Goal: Information Seeking & Learning: Learn about a topic

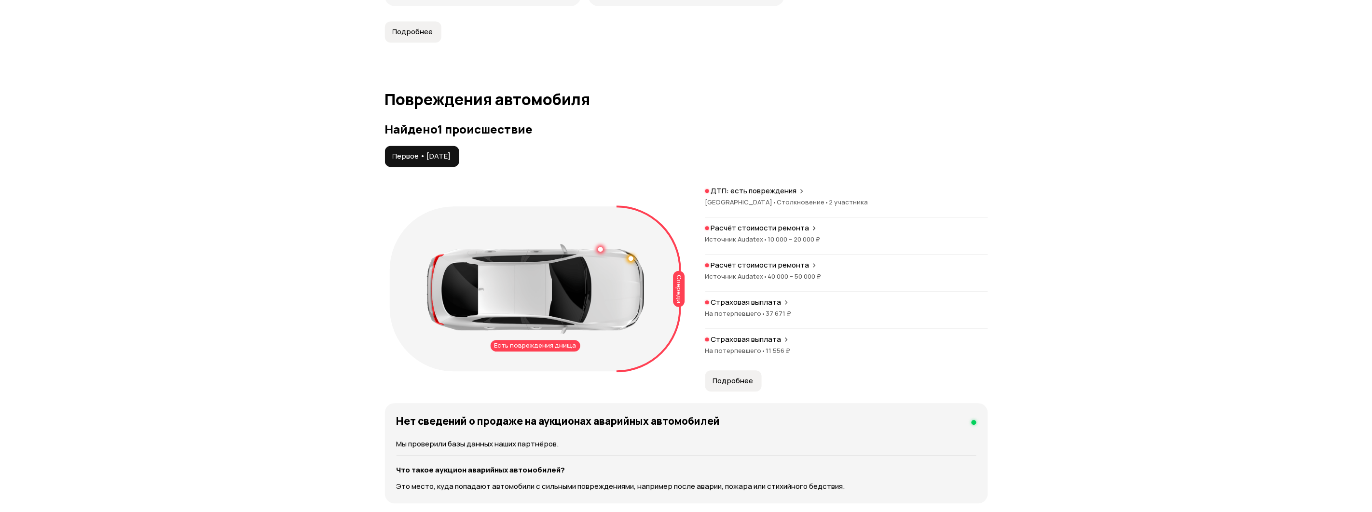
scroll to position [911, 0]
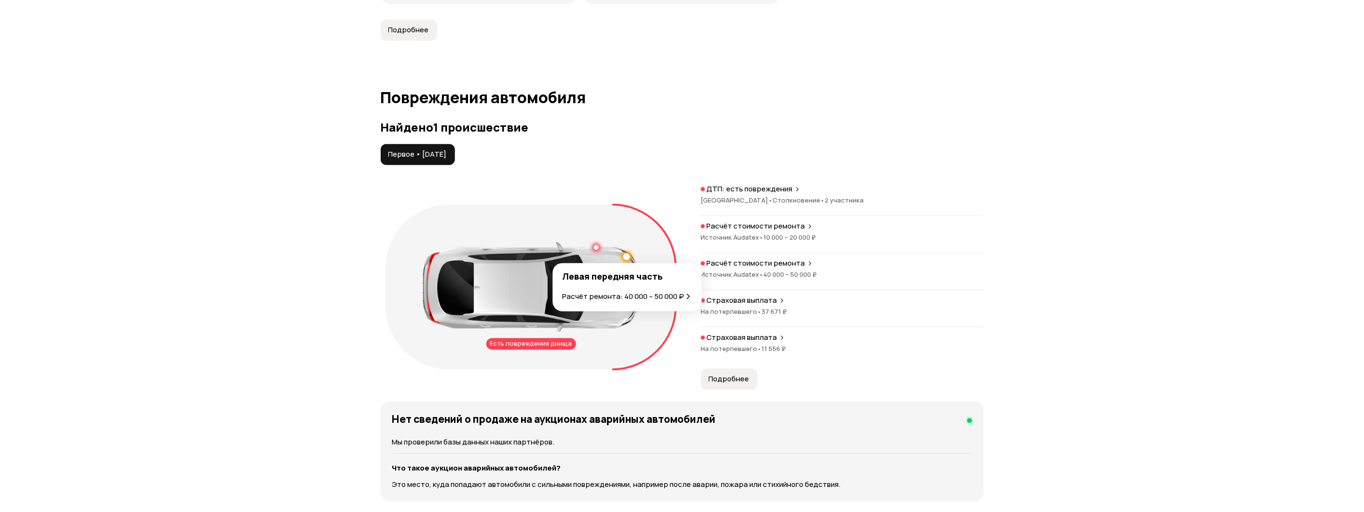
click at [628, 256] on div at bounding box center [626, 256] width 7 height 7
click at [626, 255] on div at bounding box center [626, 256] width 7 height 7
click at [634, 297] on p "Расчёт ремонта: 40 000 – 50 000 ₽" at bounding box center [623, 296] width 122 height 11
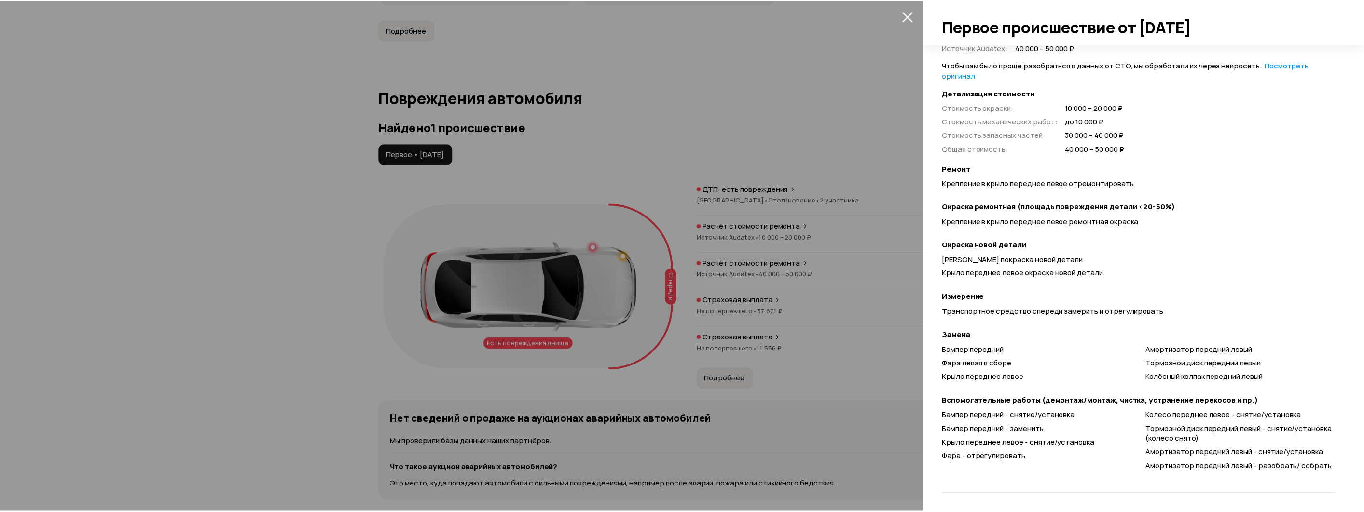
scroll to position [261, 0]
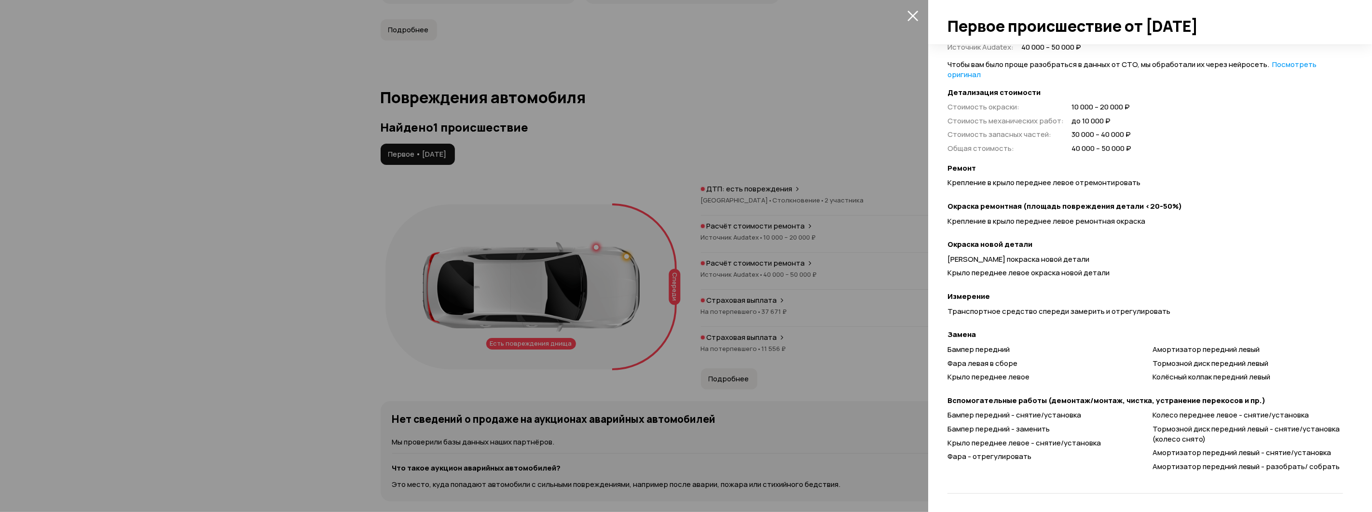
click at [826, 356] on div at bounding box center [686, 256] width 1372 height 512
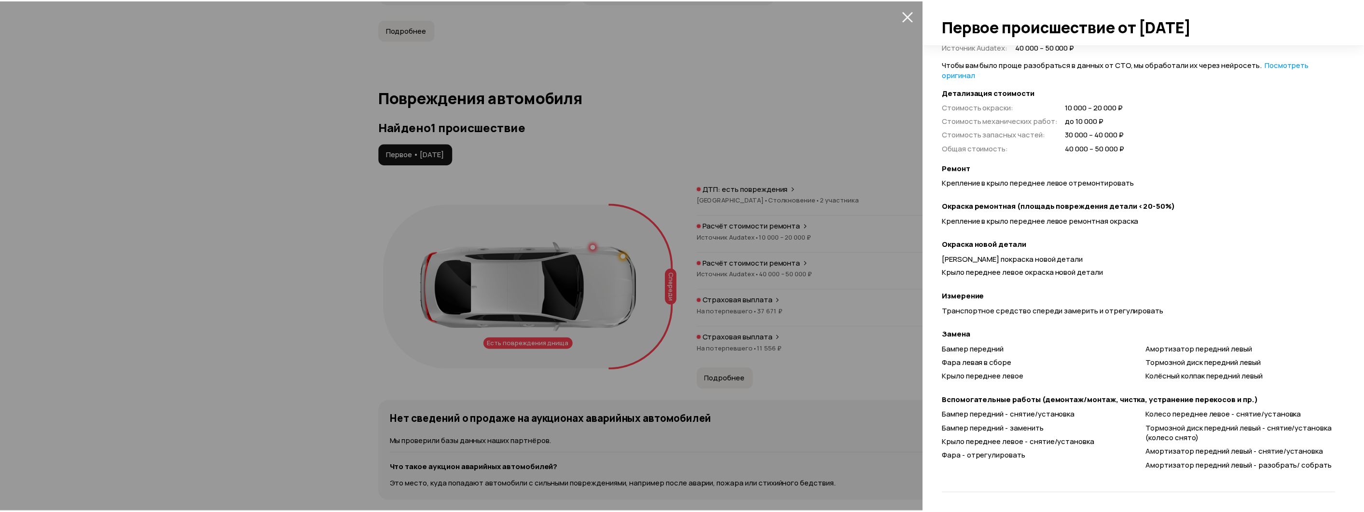
scroll to position [0, 0]
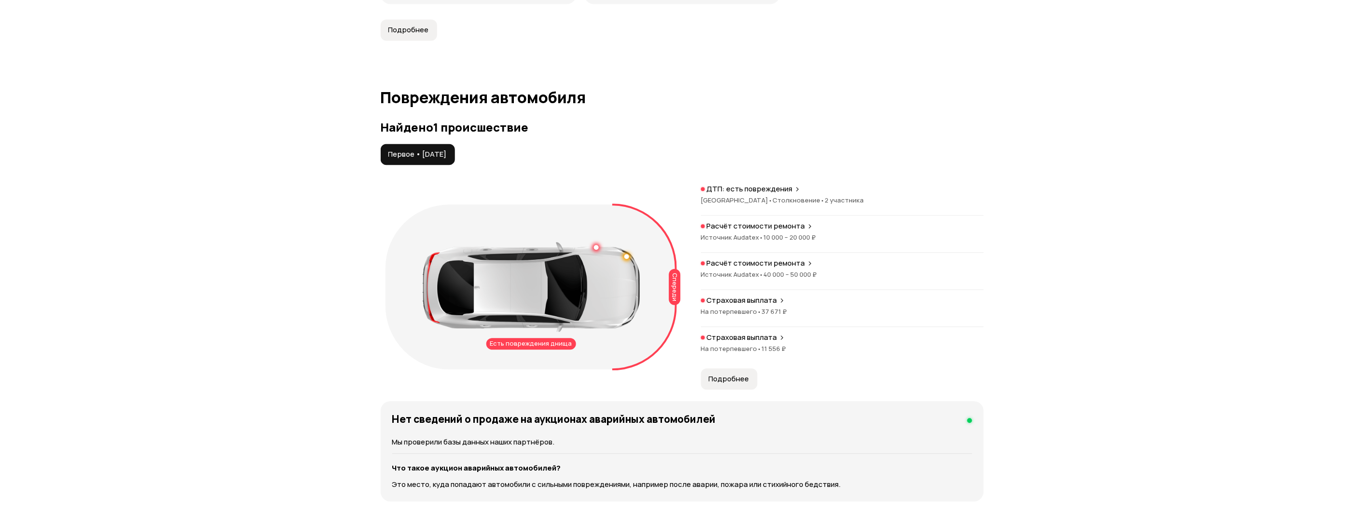
click at [717, 195] on div "ДТП: есть повреждения [GEOGRAPHIC_DATA] • Столкновение • 2 участника" at bounding box center [842, 199] width 283 height 31
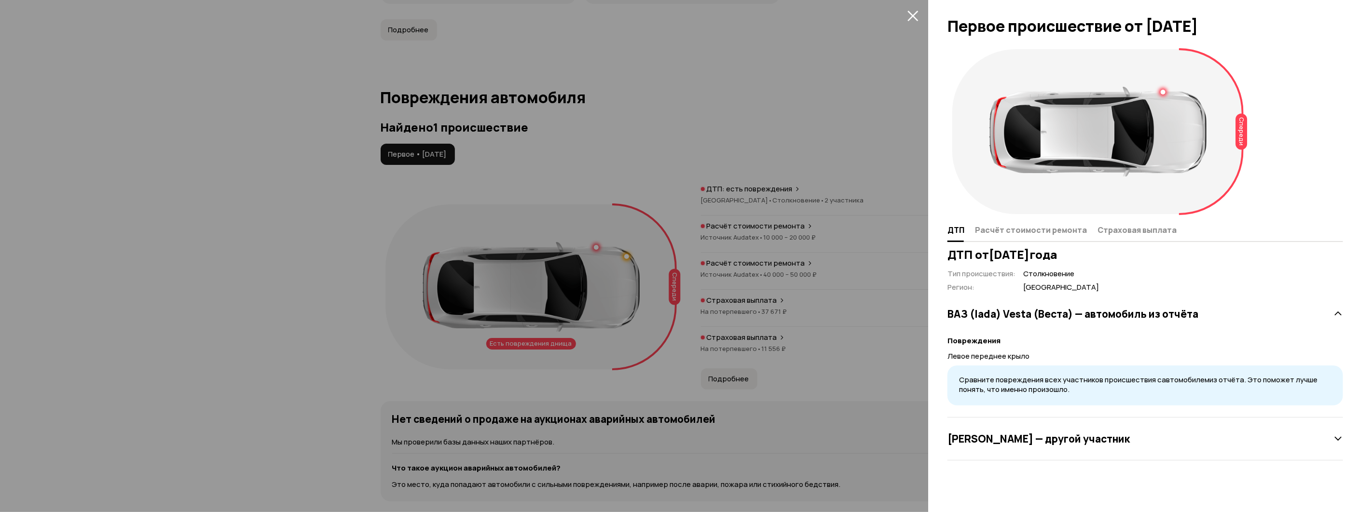
click at [716, 246] on div at bounding box center [686, 256] width 1372 height 512
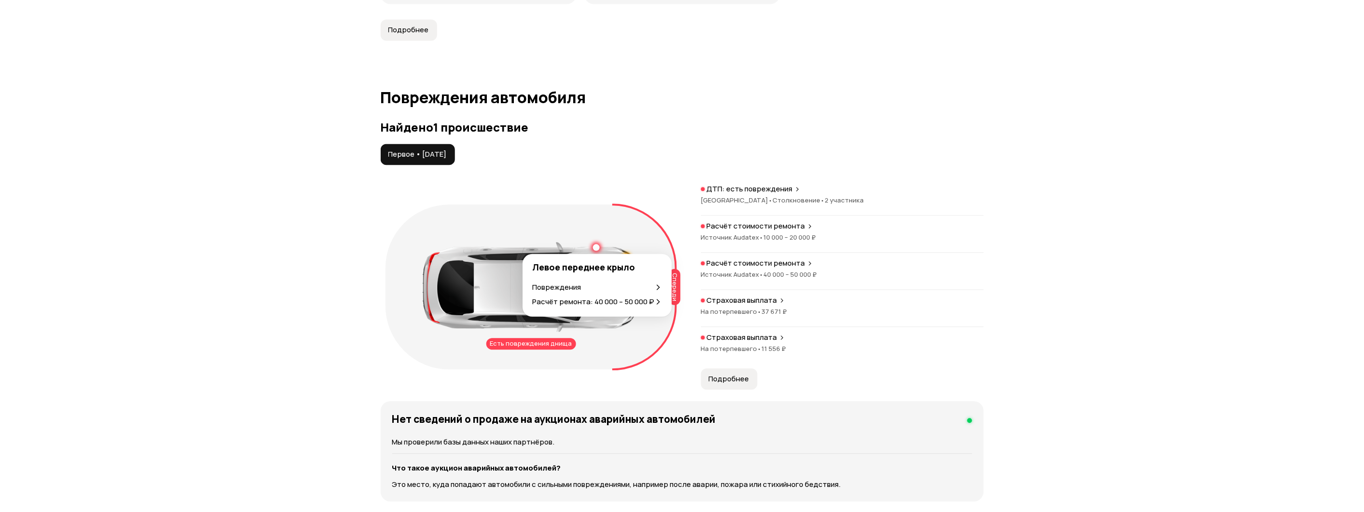
click at [595, 301] on p "Расчёт ремонта: 40 000 – 50 000 ₽" at bounding box center [593, 301] width 122 height 11
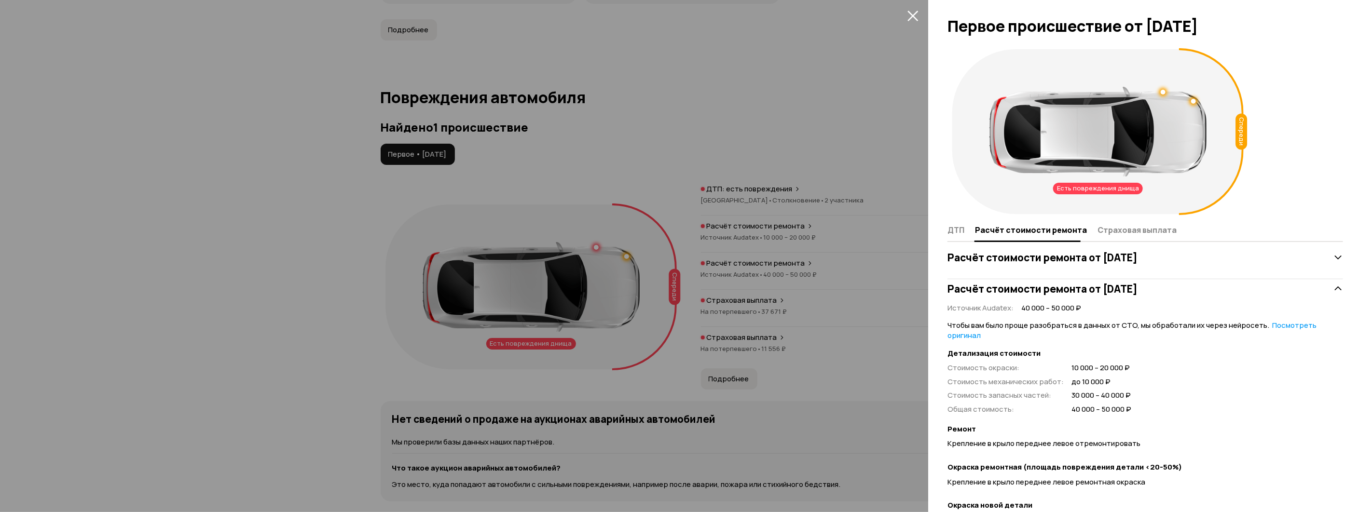
click at [782, 225] on div at bounding box center [686, 256] width 1372 height 512
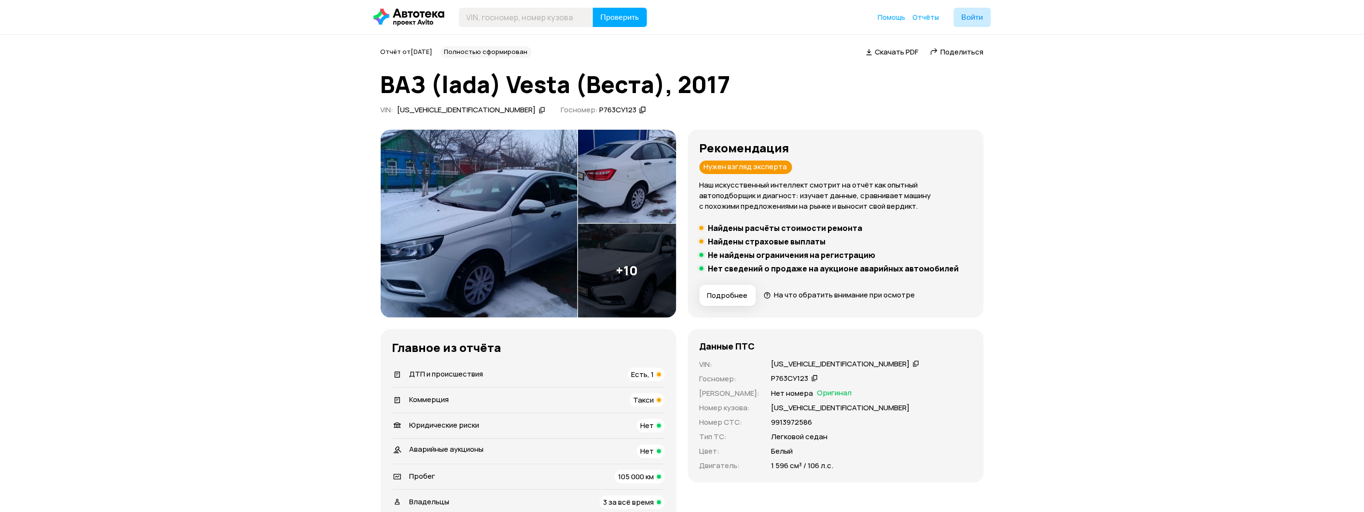
click at [647, 402] on span "Такси" at bounding box center [643, 400] width 21 height 10
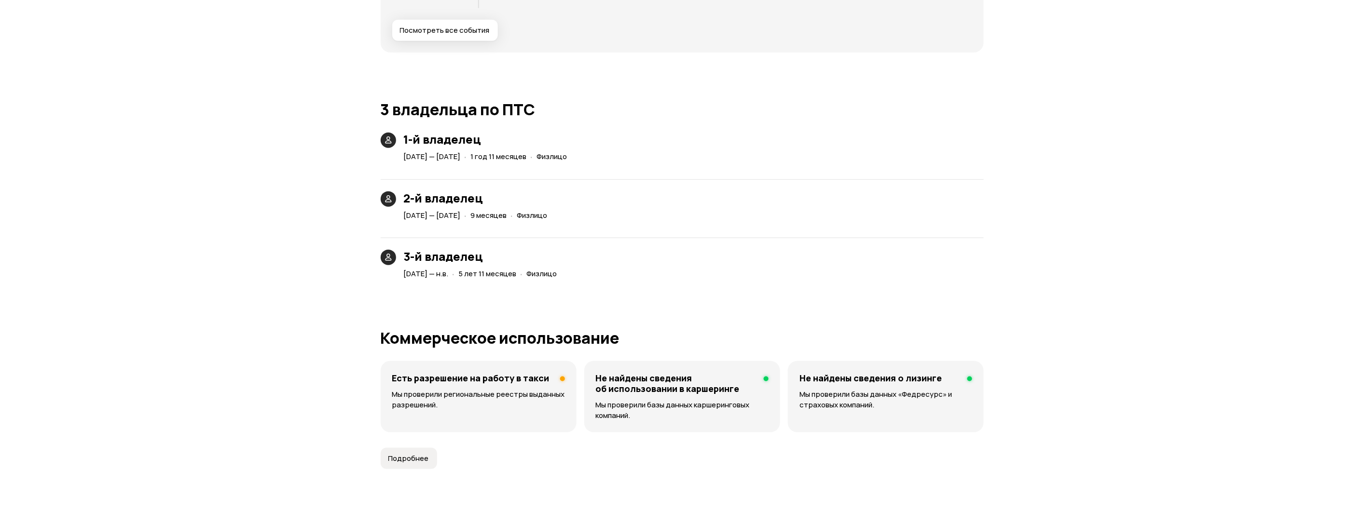
scroll to position [2442, 0]
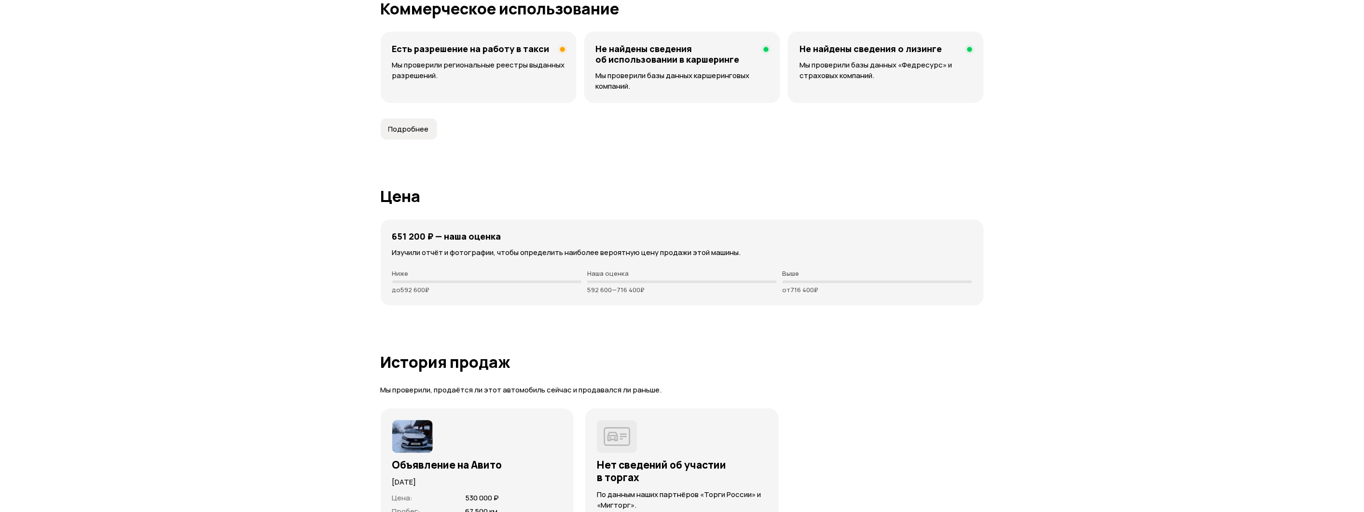
click at [450, 83] on div "Есть разрешение на работу в такси Мы проверили региональные реестры выданных ра…" at bounding box center [479, 67] width 196 height 71
click at [424, 126] on span "Подробнее" at bounding box center [408, 129] width 41 height 10
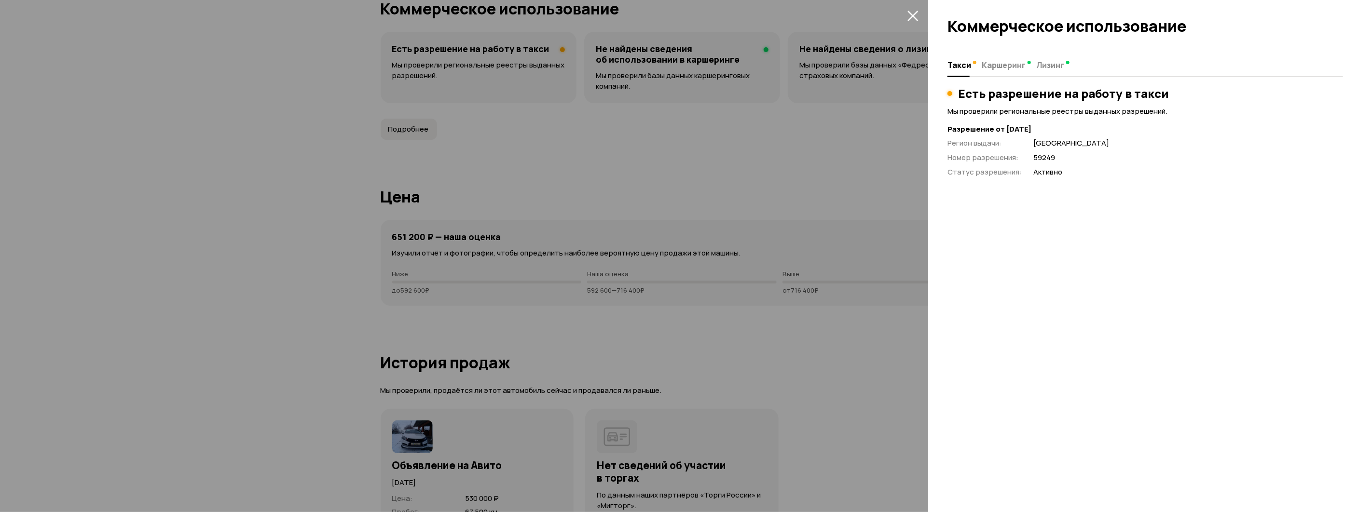
click at [713, 186] on div at bounding box center [686, 256] width 1372 height 512
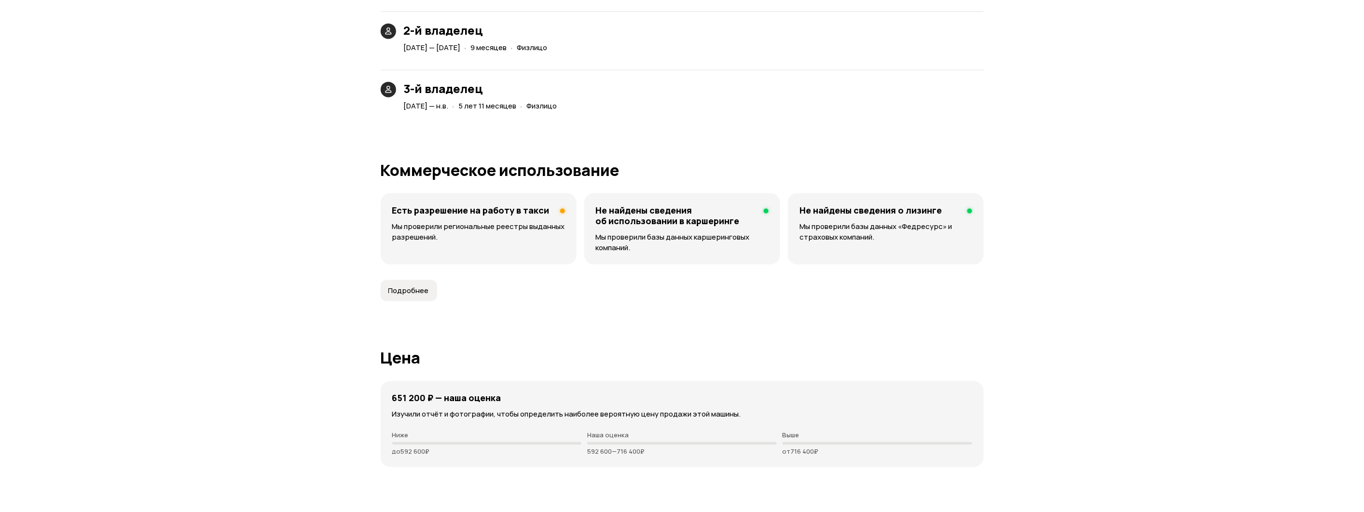
scroll to position [2282, 0]
click at [416, 289] on span "Подробнее" at bounding box center [408, 290] width 41 height 10
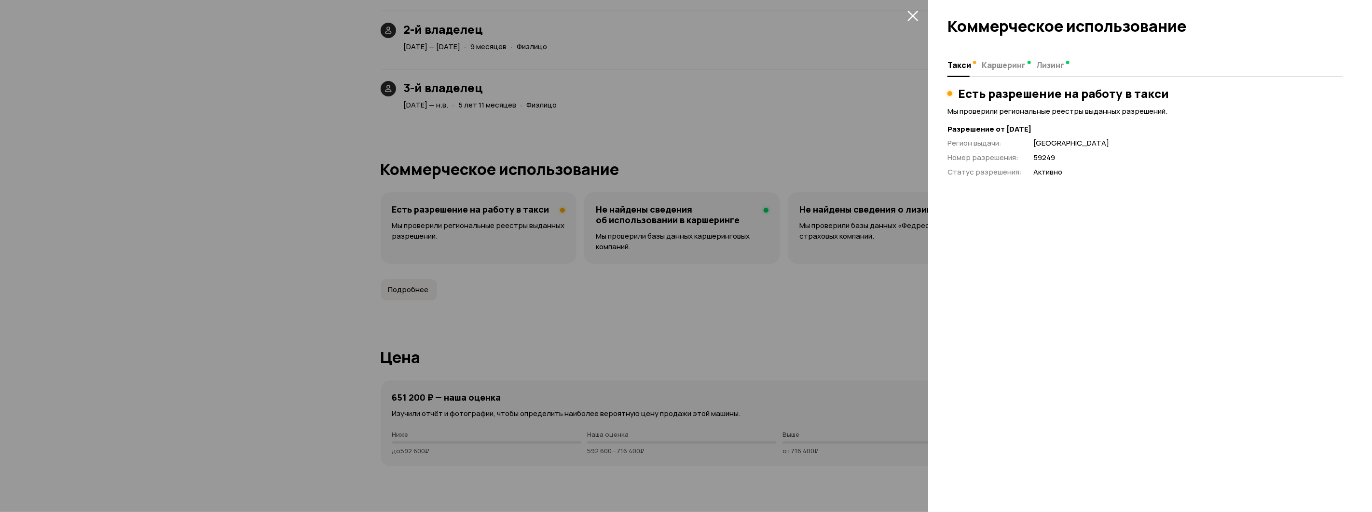
click at [836, 91] on div at bounding box center [686, 256] width 1372 height 512
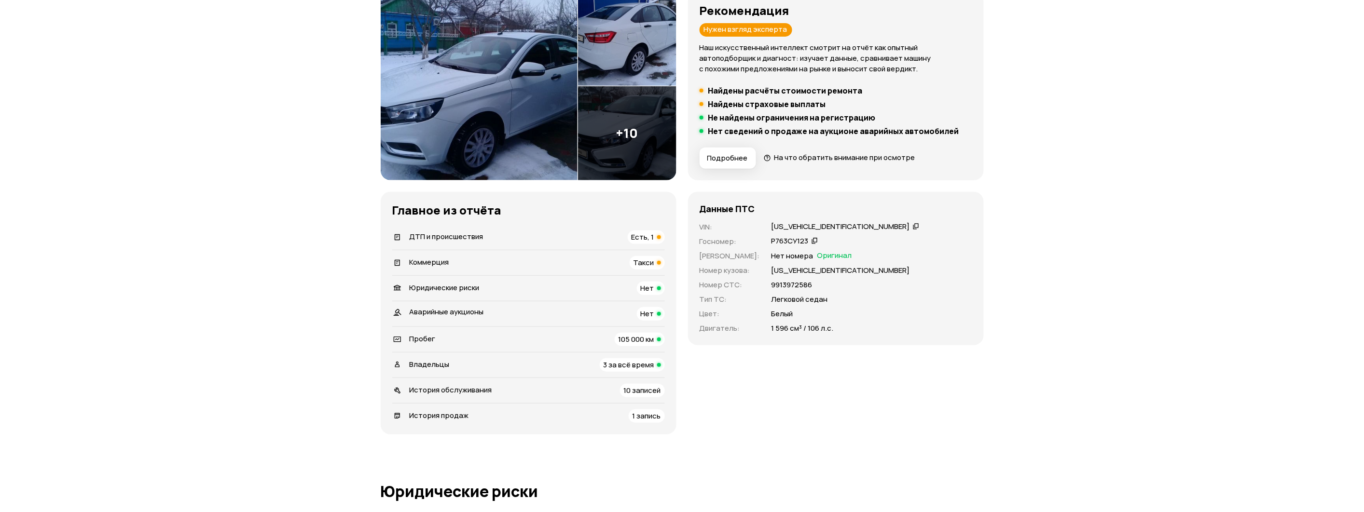
scroll to position [0, 0]
